Goal: Information Seeking & Learning: Learn about a topic

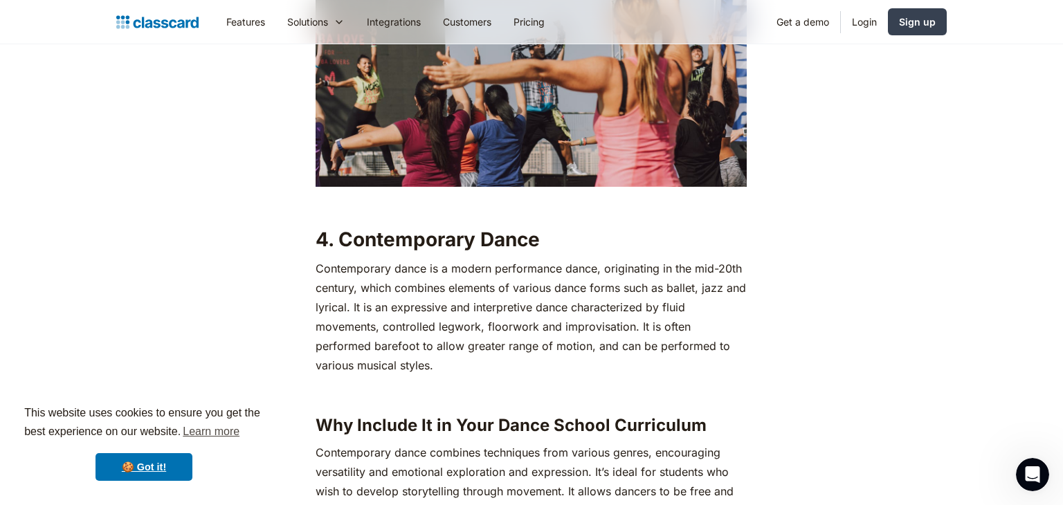
scroll to position [3006, 0]
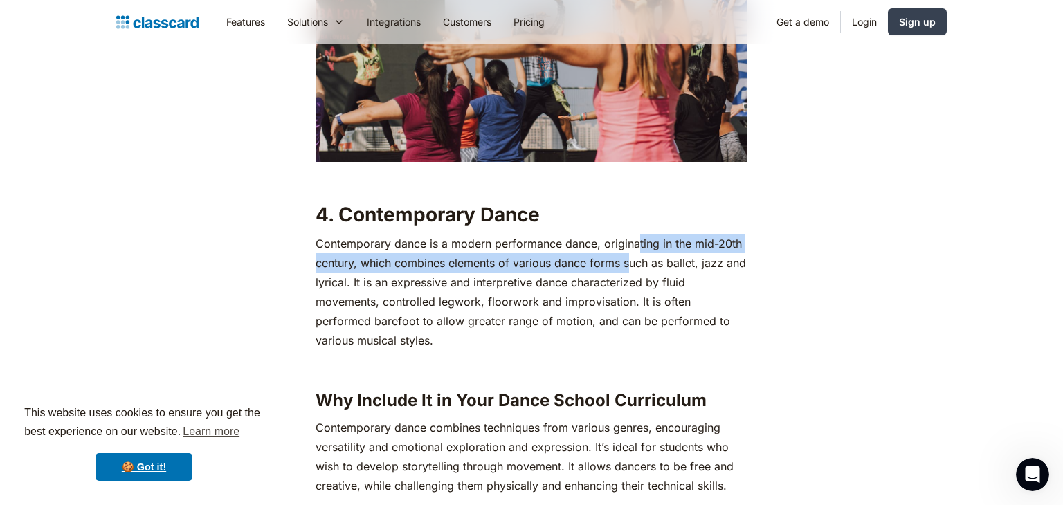
drag, startPoint x: 637, startPoint y: 224, endPoint x: 633, endPoint y: 238, distance: 14.3
click at [633, 238] on p "Contemporary dance is a modern performance dance, originating in the mid-20th c…" at bounding box center [531, 292] width 431 height 116
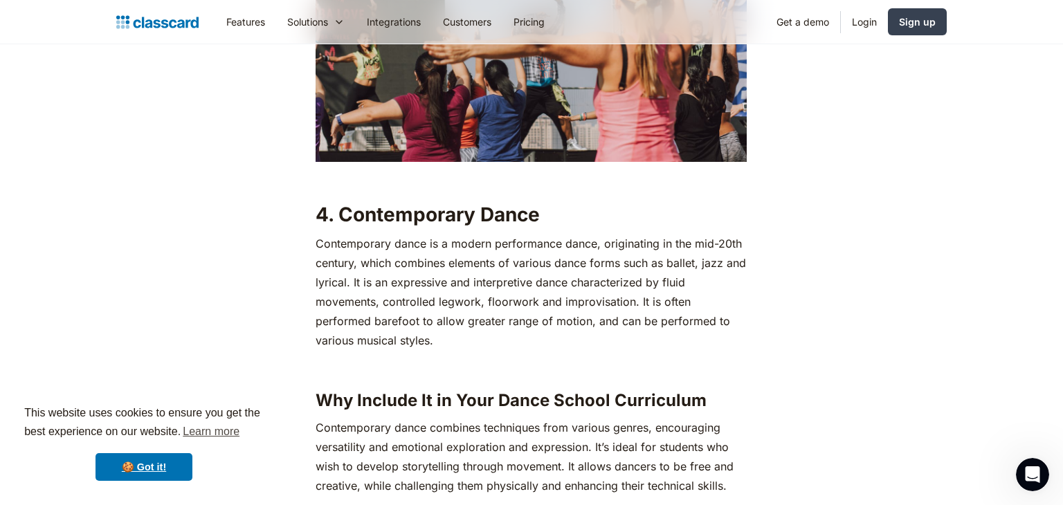
click at [678, 273] on p "Contemporary dance is a modern performance dance, originating in the mid-20th c…" at bounding box center [531, 292] width 431 height 116
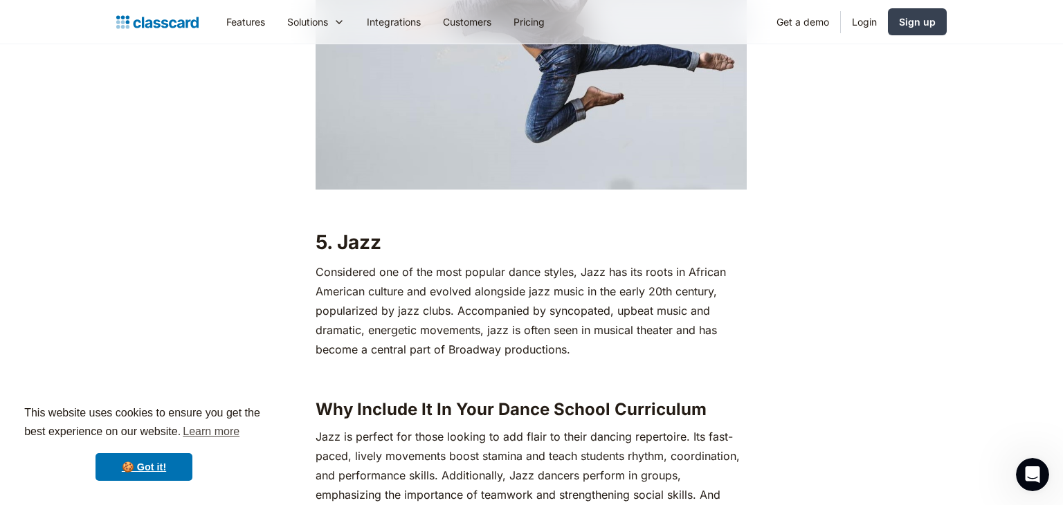
scroll to position [3538, 0]
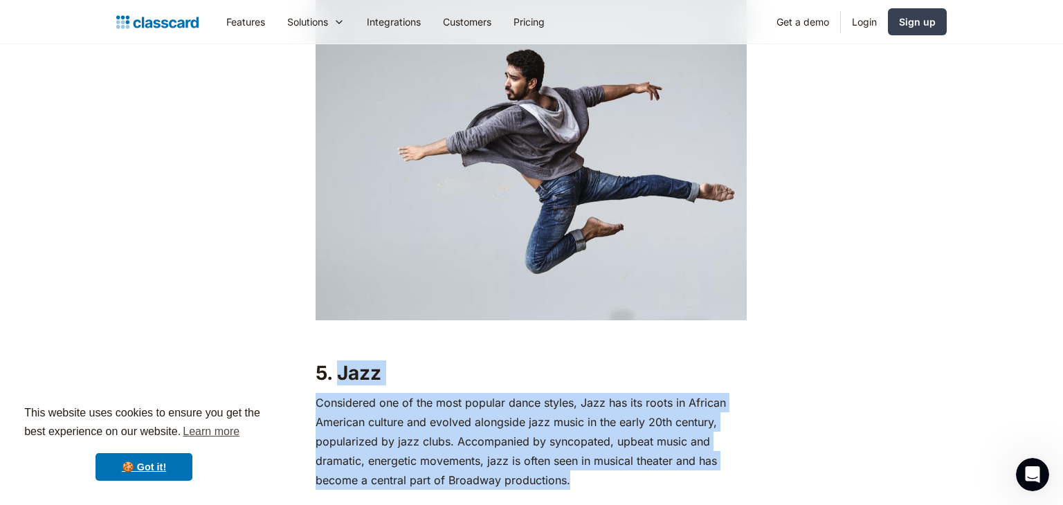
drag, startPoint x: 340, startPoint y: 355, endPoint x: 560, endPoint y: 451, distance: 239.3
copy div "Jazz Considered one of the most popular dance styles, Jazz has its roots in Afr…"
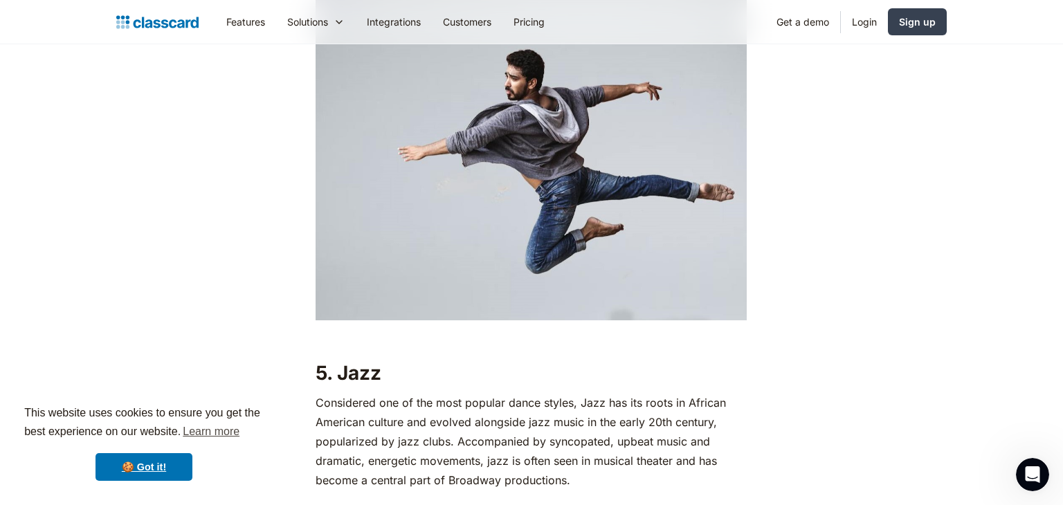
drag, startPoint x: 816, startPoint y: 266, endPoint x: 810, endPoint y: 254, distance: 13.6
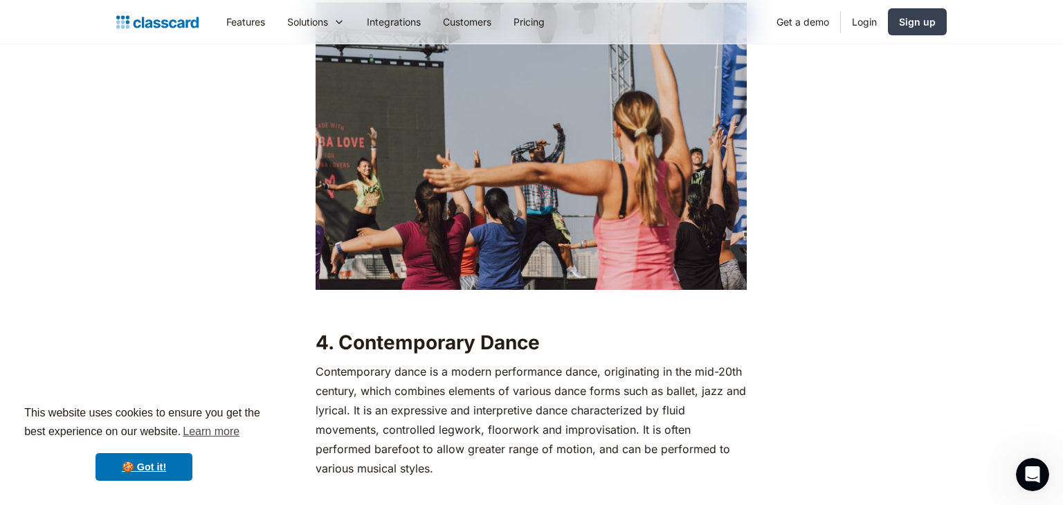
scroll to position [2934, 0]
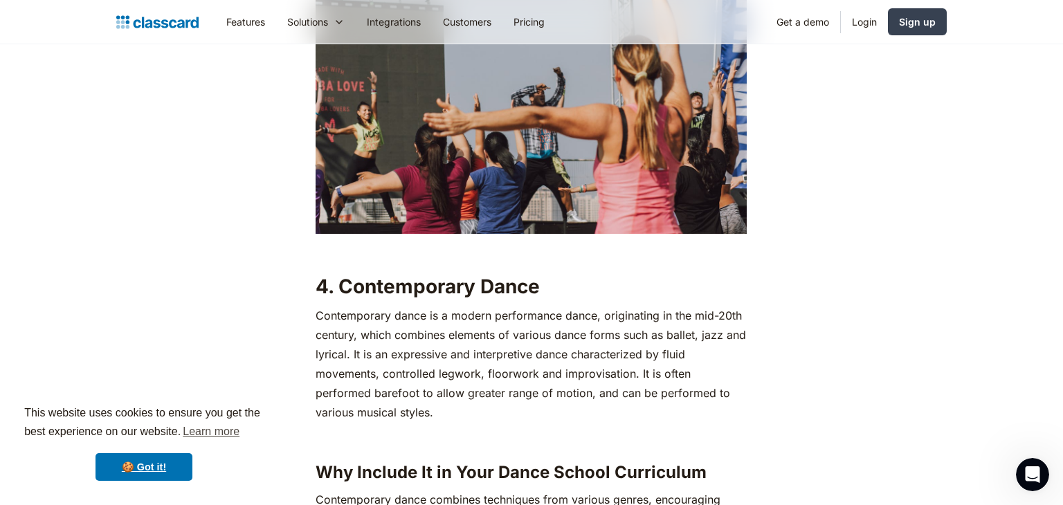
drag, startPoint x: 340, startPoint y: 271, endPoint x: 428, endPoint y: 395, distance: 152.8
copy div "Contemporary Dance Contemporary dance is a modern performance dance, originatin…"
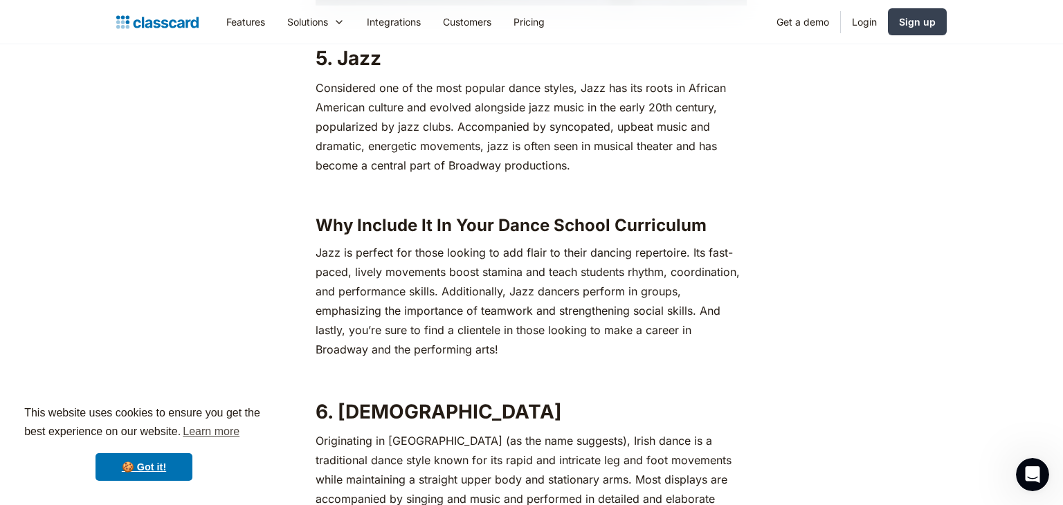
drag, startPoint x: 790, startPoint y: 256, endPoint x: 715, endPoint y: 253, distance: 74.8
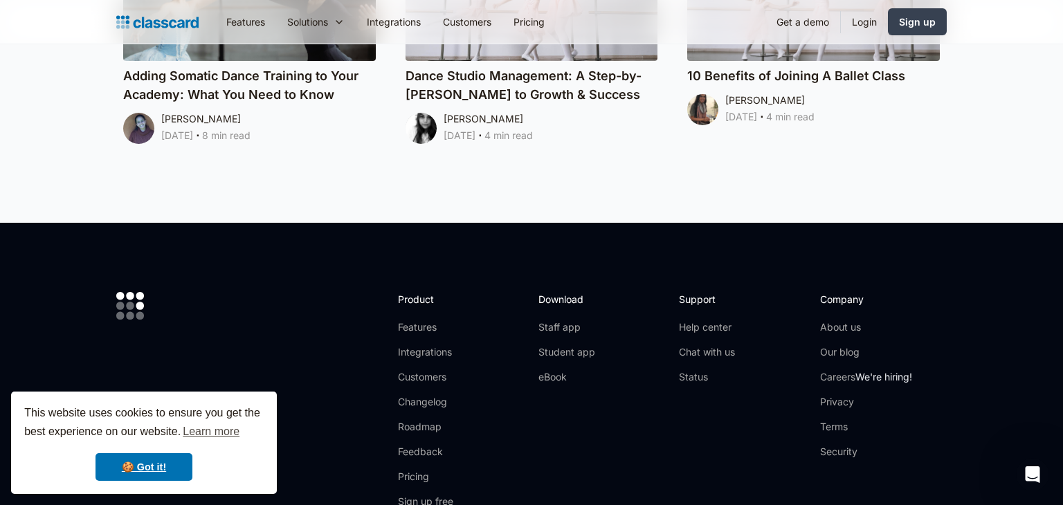
scroll to position [8542, 0]
